Goal: Book appointment/travel/reservation

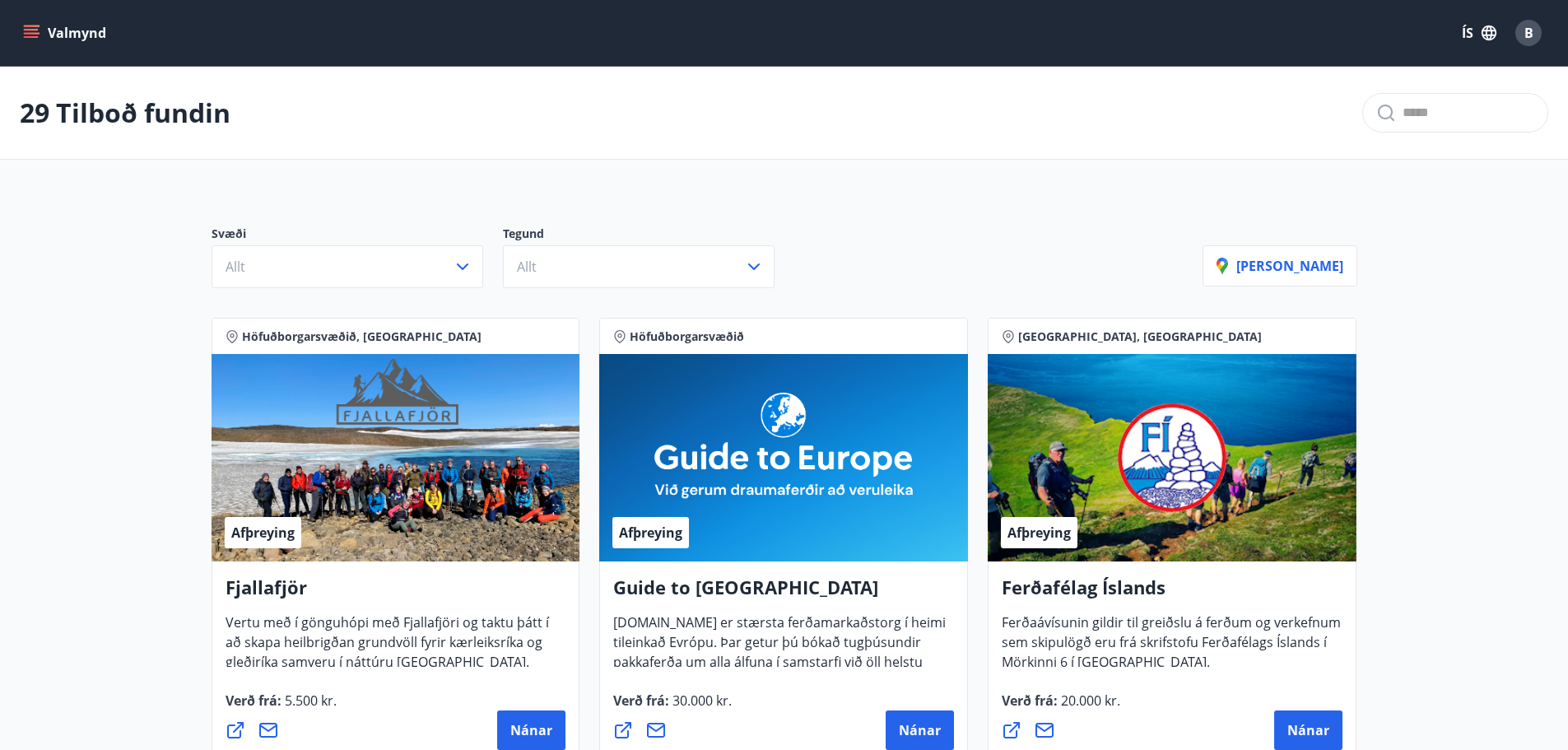
click at [42, 39] on button "Valmynd" at bounding box center [66, 33] width 93 height 30
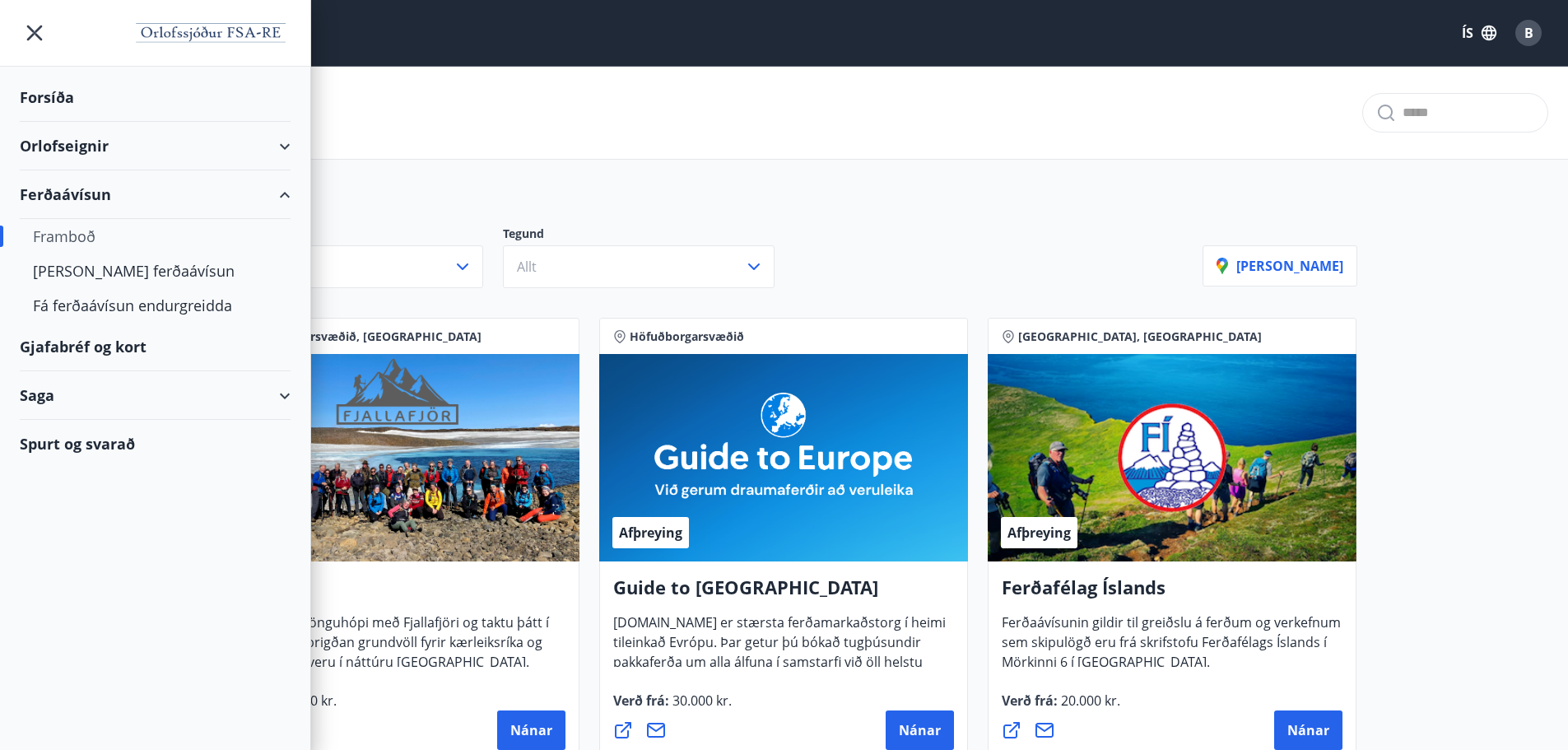
click at [93, 156] on div "Orlofseignir" at bounding box center [154, 146] width 271 height 48
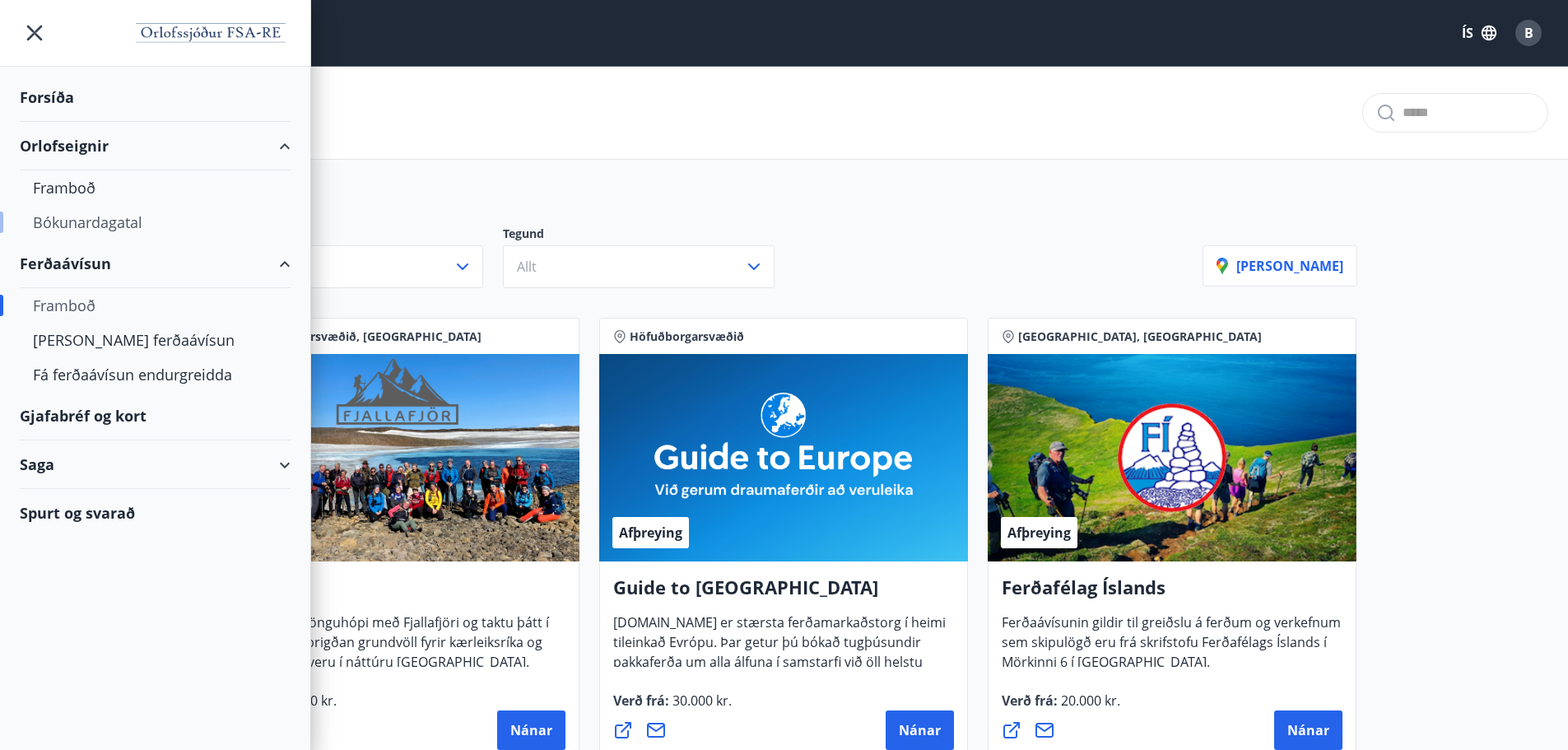
click at [90, 218] on div "Bókunardagatal" at bounding box center [154, 221] width 245 height 34
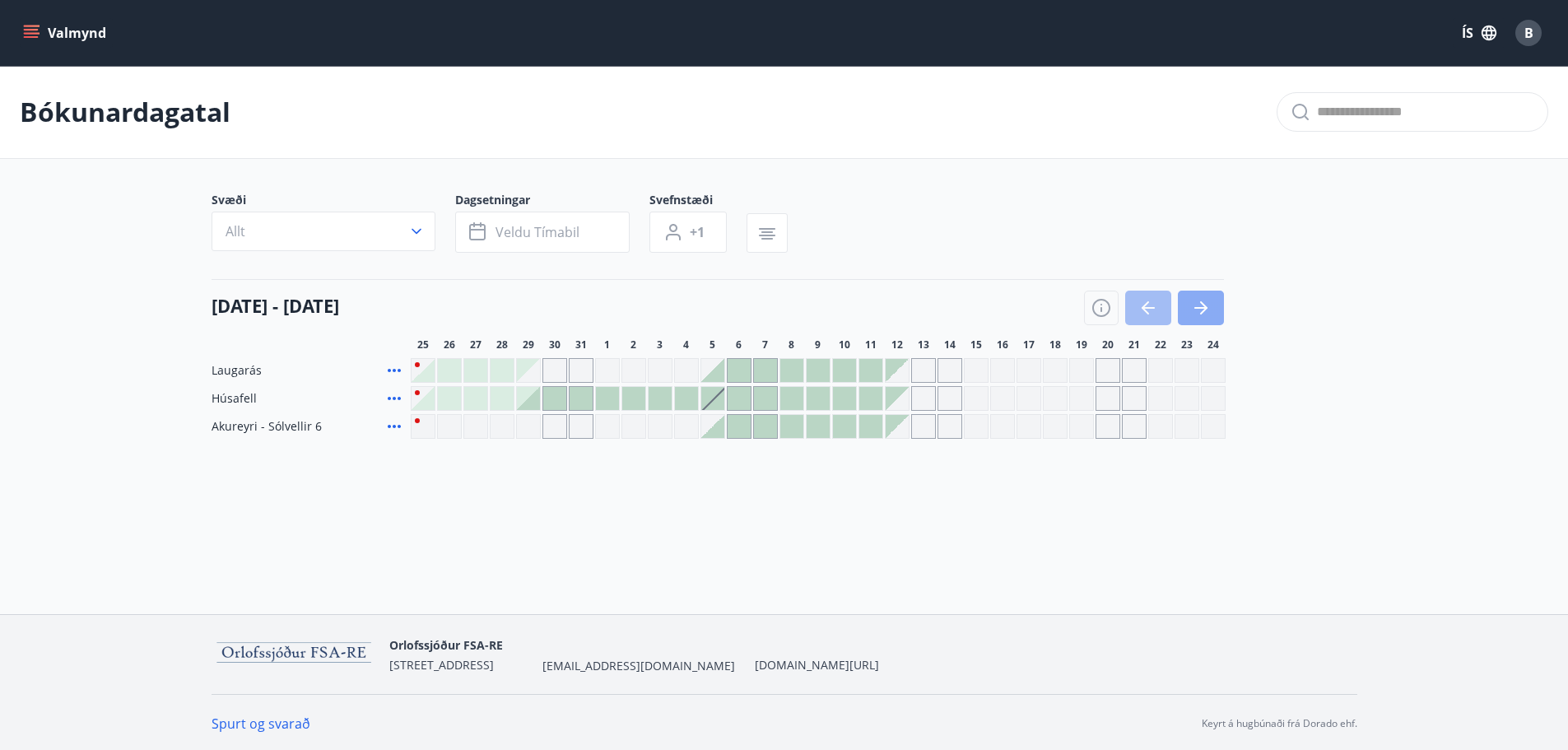
click at [1191, 321] on button "button" at bounding box center [1201, 307] width 47 height 34
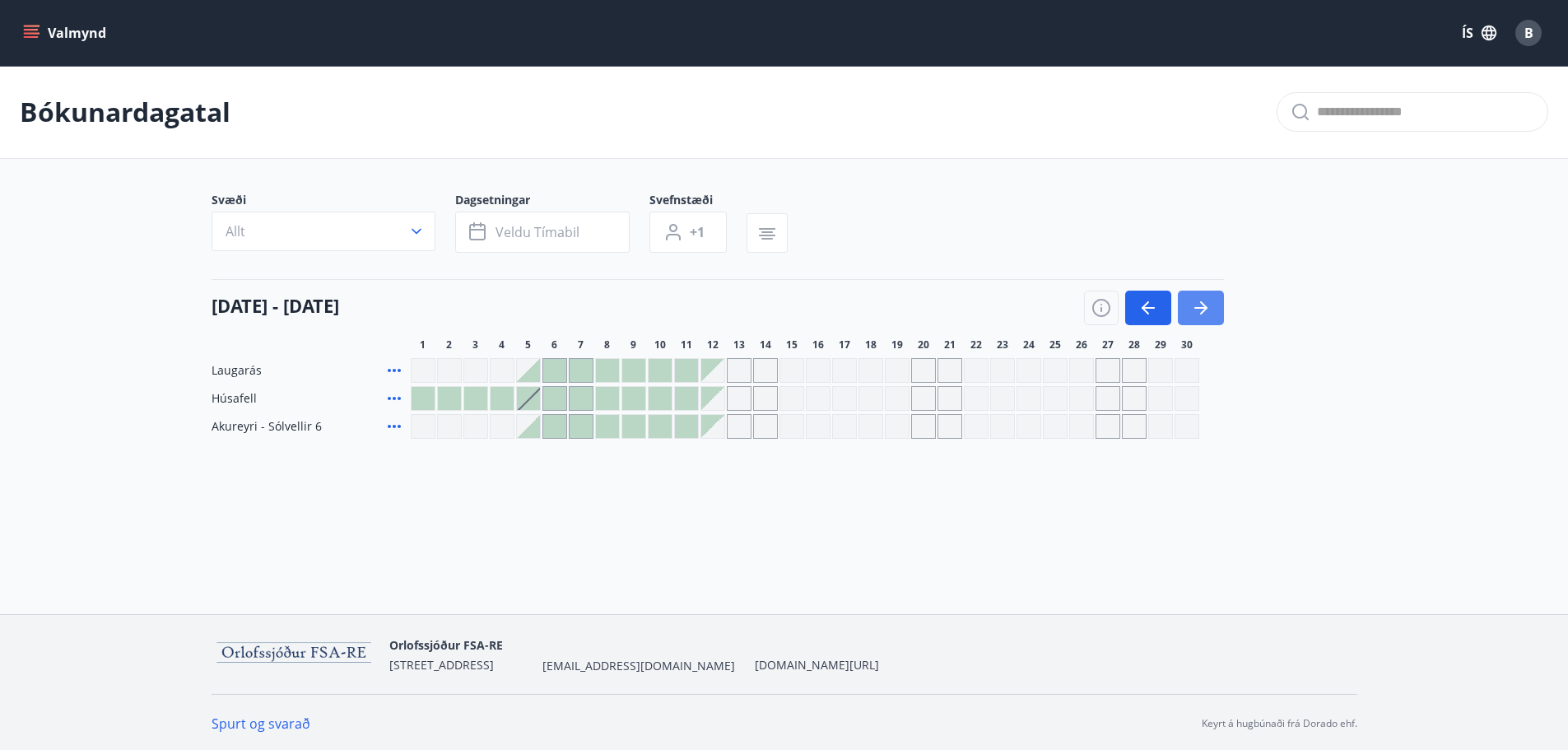
click at [1194, 315] on icon "button" at bounding box center [1200, 307] width 20 height 20
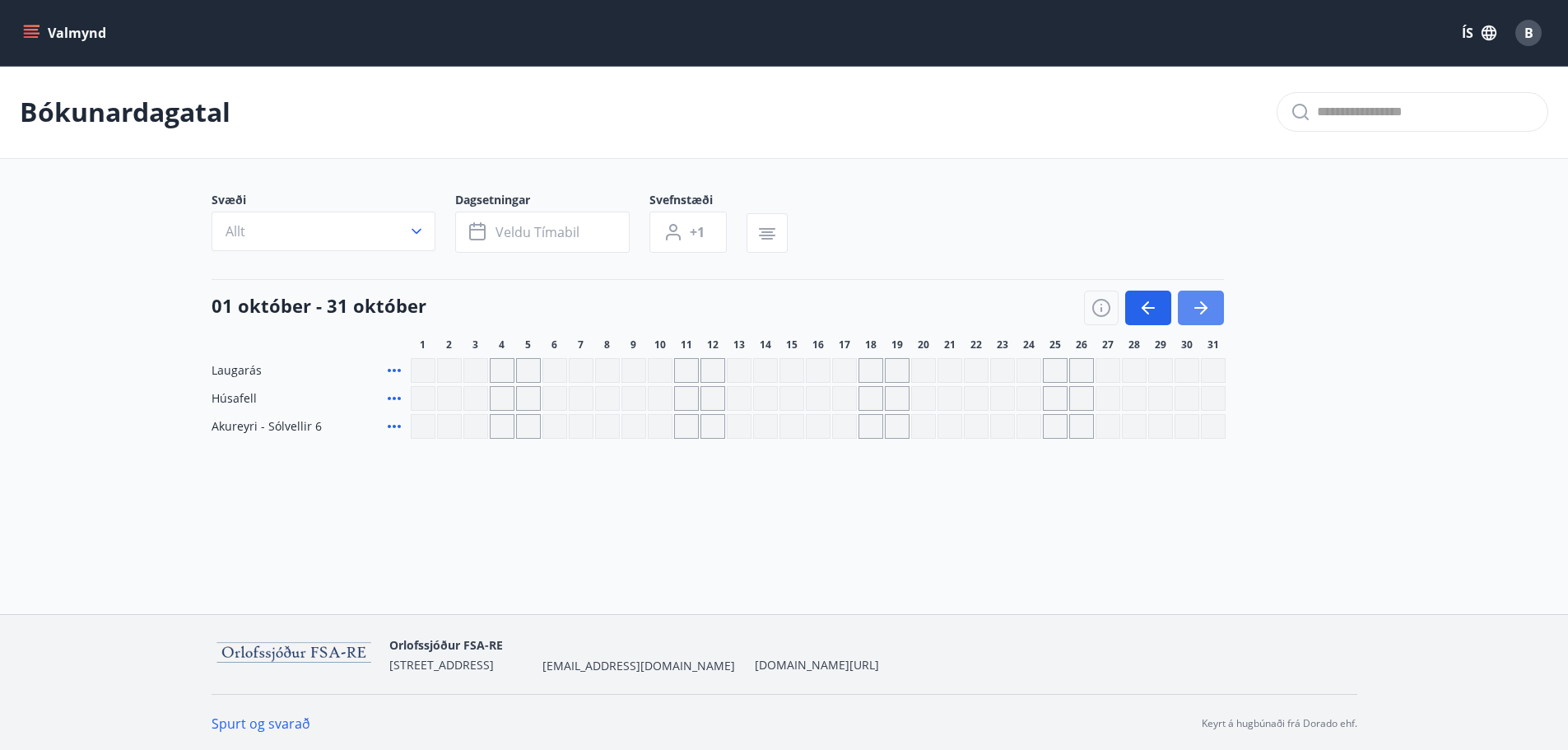
click at [1191, 312] on icon "button" at bounding box center [1200, 307] width 20 height 20
click at [1066, 385] on div "Laugarás Húsafell Akureyri - [GEOGRAPHIC_DATA] 6" at bounding box center [784, 398] width 1146 height 81
drag, startPoint x: 1066, startPoint y: 385, endPoint x: 1053, endPoint y: 389, distance: 13.6
click at [1065, 385] on div "Laugarás Húsafell Akureyri - [GEOGRAPHIC_DATA] 6" at bounding box center [784, 398] width 1146 height 81
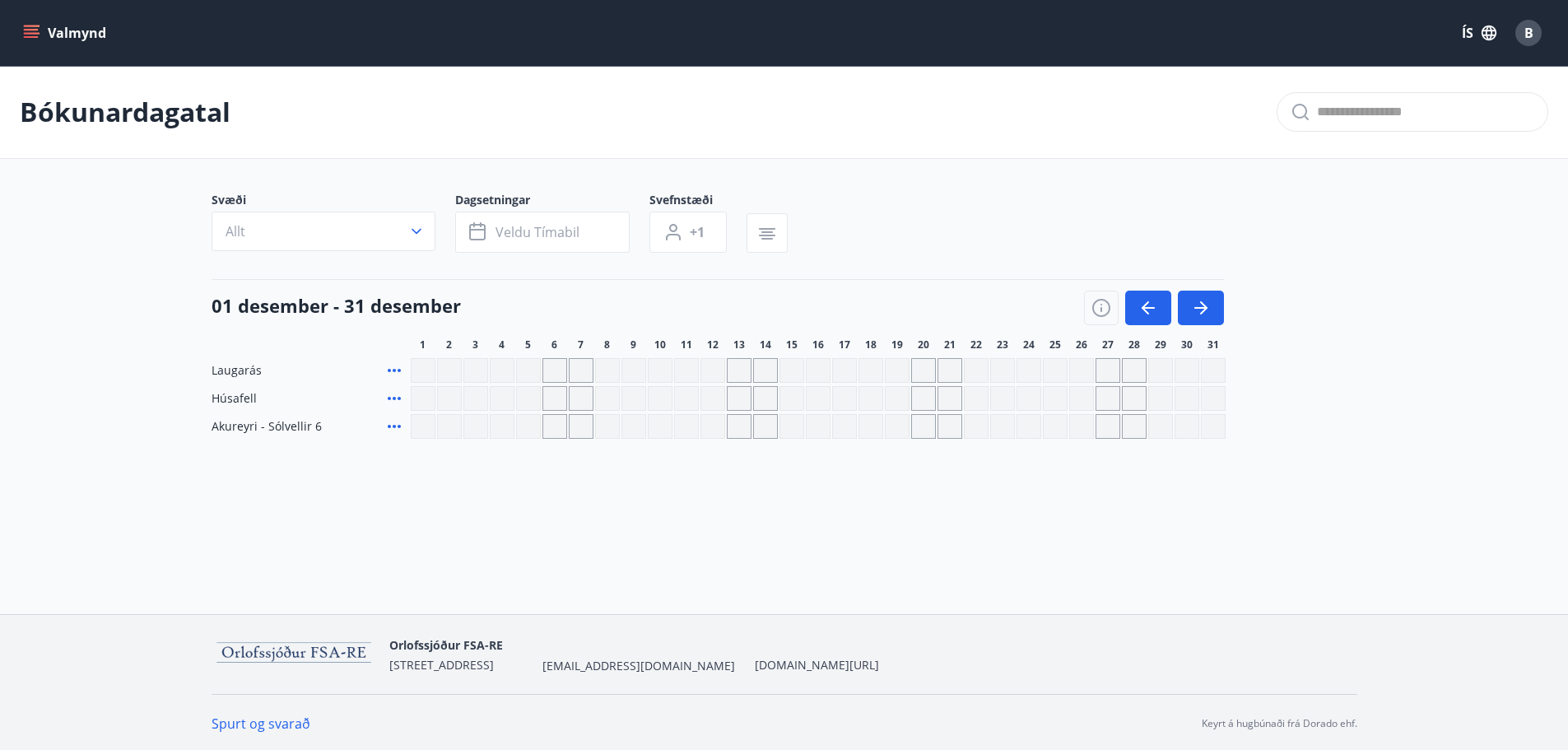
click at [1053, 389] on div "Gráir dagar eru ekki bókanlegir" at bounding box center [1055, 398] width 25 height 25
